Goal: Entertainment & Leisure: Consume media (video, audio)

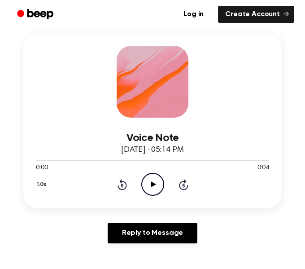
scroll to position [125, 0]
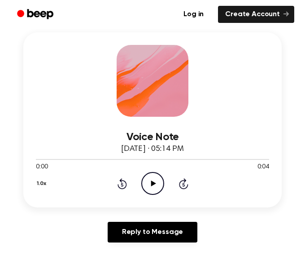
click at [149, 178] on icon "Play Audio" at bounding box center [152, 183] width 23 height 23
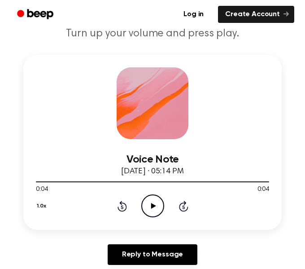
scroll to position [85, 0]
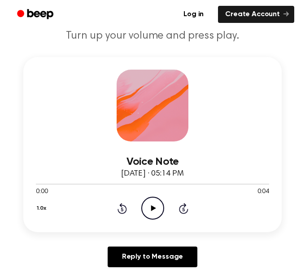
scroll to position [145, 0]
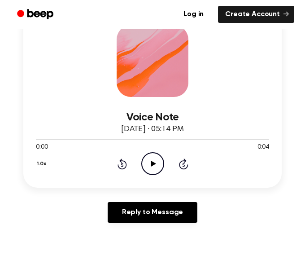
click at [151, 162] on icon at bounding box center [153, 164] width 5 height 6
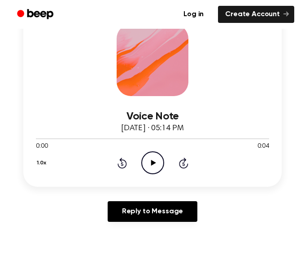
scroll to position [216, 0]
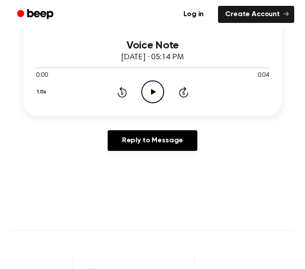
click at [157, 95] on icon "Play Audio" at bounding box center [152, 91] width 23 height 23
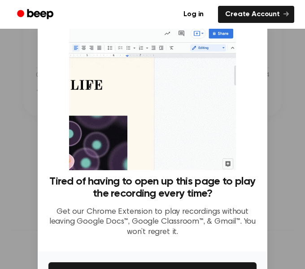
scroll to position [58, 0]
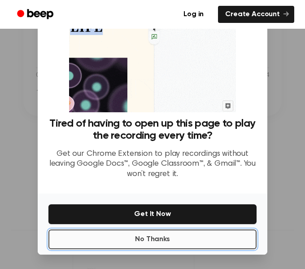
click at [124, 234] on button "No Thanks" at bounding box center [152, 239] width 208 height 20
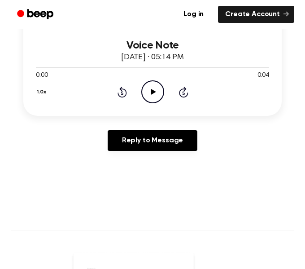
click at [144, 88] on icon "Play Audio" at bounding box center [152, 91] width 23 height 23
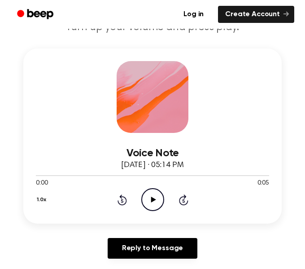
scroll to position [110, 0]
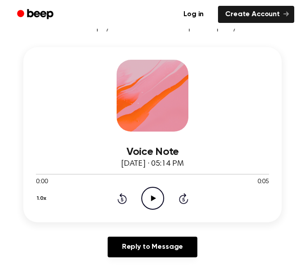
click at [157, 203] on icon "Play Audio" at bounding box center [152, 198] width 23 height 23
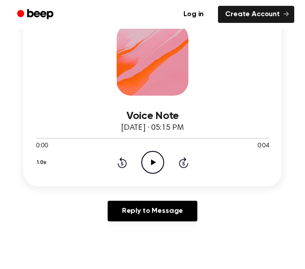
scroll to position [158, 0]
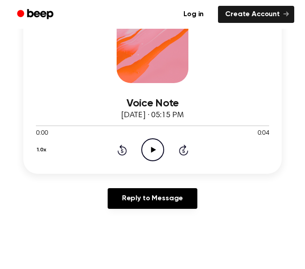
click at [149, 148] on icon "Play Audio" at bounding box center [152, 149] width 23 height 23
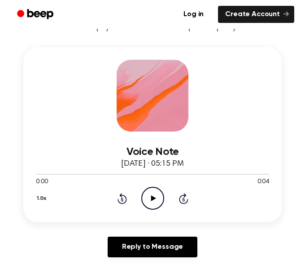
scroll to position [116, 0]
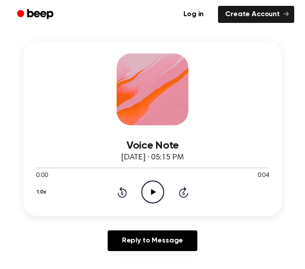
click at [160, 188] on icon "Play Audio" at bounding box center [152, 191] width 23 height 23
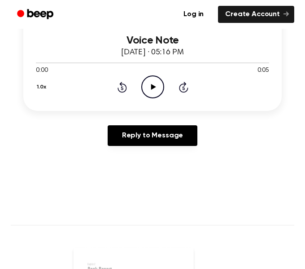
scroll to position [221, 0]
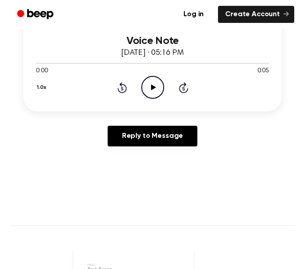
click at [149, 86] on icon "Play Audio" at bounding box center [152, 87] width 23 height 23
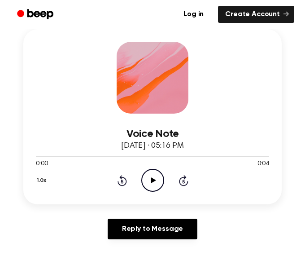
scroll to position [155, 0]
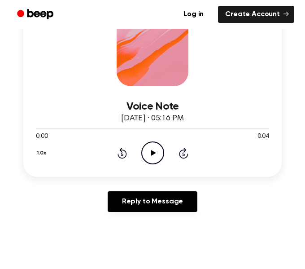
click at [150, 161] on icon "Play Audio" at bounding box center [152, 152] width 23 height 23
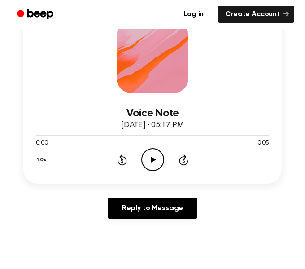
scroll to position [176, 0]
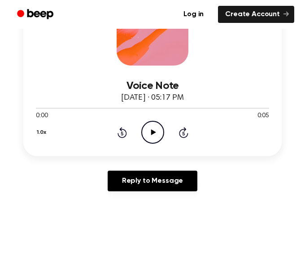
click at [149, 134] on icon "Play Audio" at bounding box center [152, 132] width 23 height 23
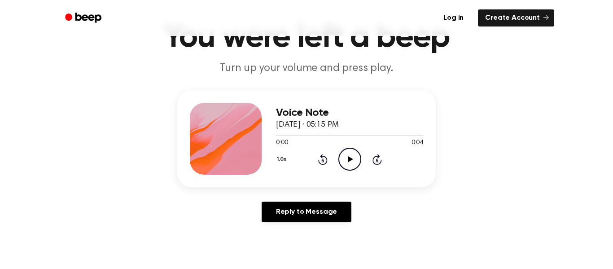
scroll to position [63, 0]
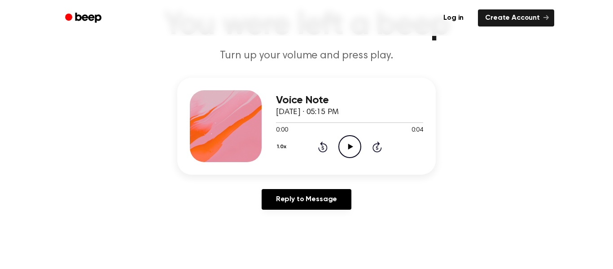
click at [344, 141] on icon "Play Audio" at bounding box center [349, 146] width 23 height 23
